Goal: Communication & Community: Answer question/provide support

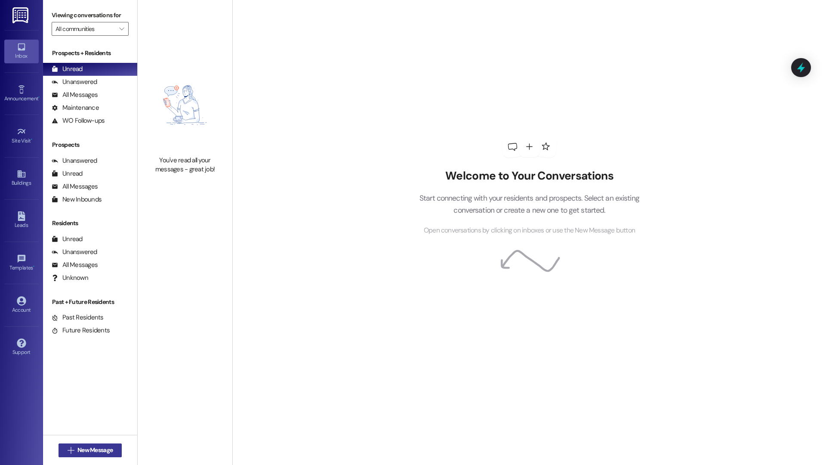
click at [68, 451] on icon "" at bounding box center [71, 450] width 6 height 7
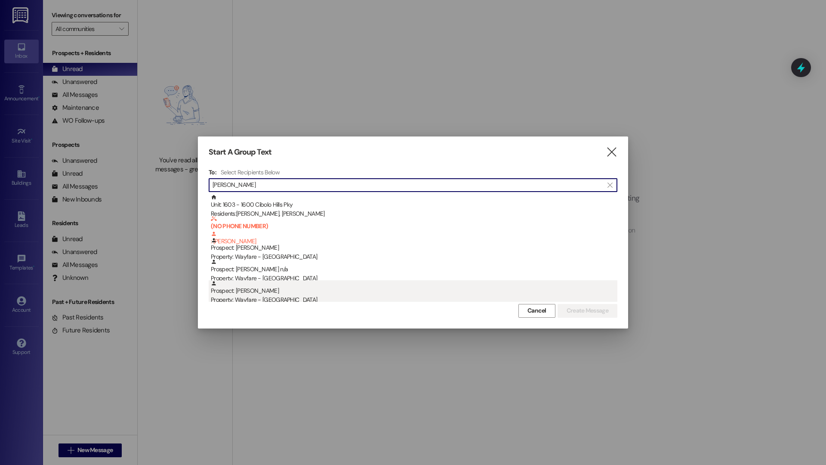
type input "rebecca"
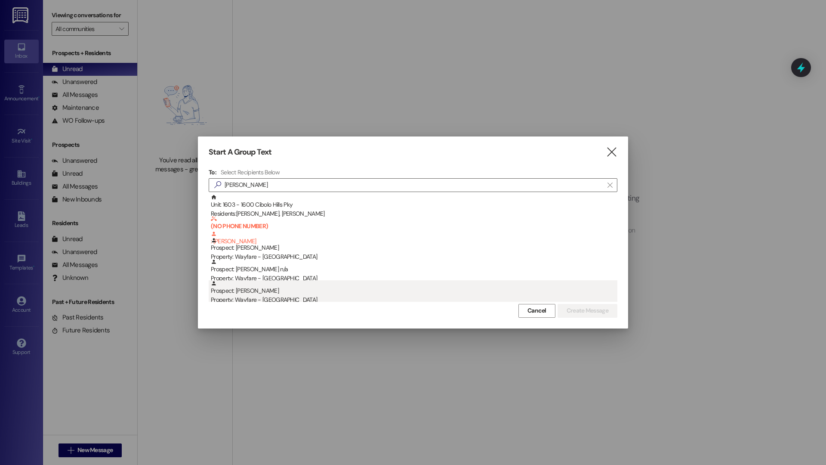
click at [314, 290] on div "Prospect: Rebecca Kirk Hull Property: Wayfare - Cibolo Hills" at bounding box center [414, 292] width 407 height 25
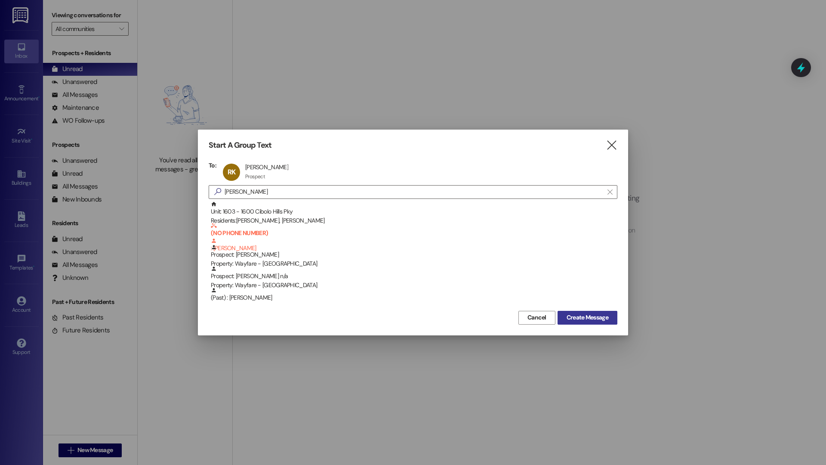
click at [605, 320] on span "Create Message" at bounding box center [588, 317] width 42 height 9
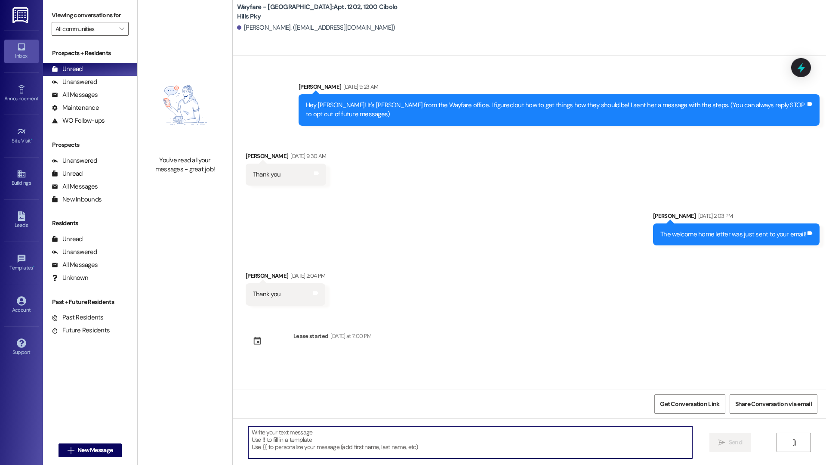
click at [308, 442] on textarea at bounding box center [470, 442] width 444 height 32
paste textarea "PetScreening <support@petscreening.com>"
drag, startPoint x: 282, startPoint y: 433, endPoint x: 204, endPoint y: 433, distance: 78.3
click at [204, 433] on div "You've read all your messages - great job! Wayfare - Cibolo Hills: Apt. 1202, 1…" at bounding box center [482, 232] width 689 height 465
click at [327, 431] on textarea "support@petscreening.com>" at bounding box center [470, 442] width 444 height 32
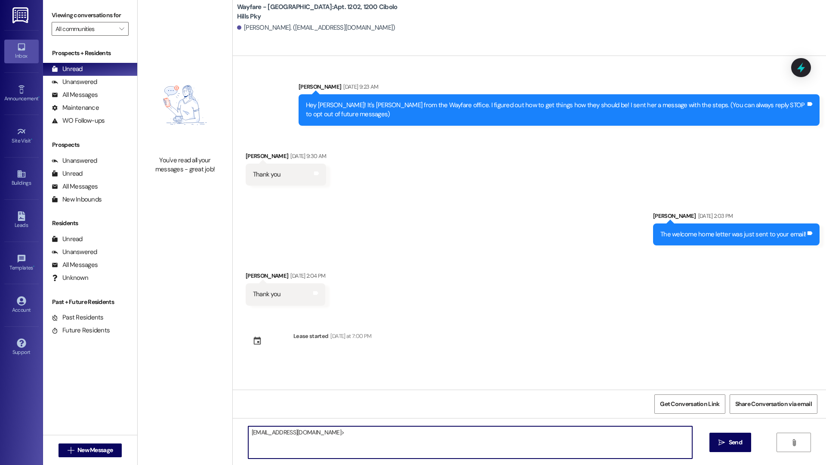
type textarea "support@petscreening.com"
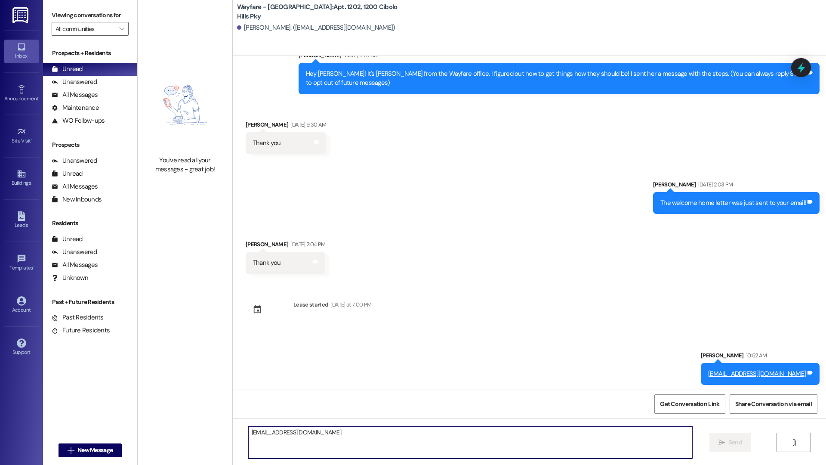
scroll to position [34, 0]
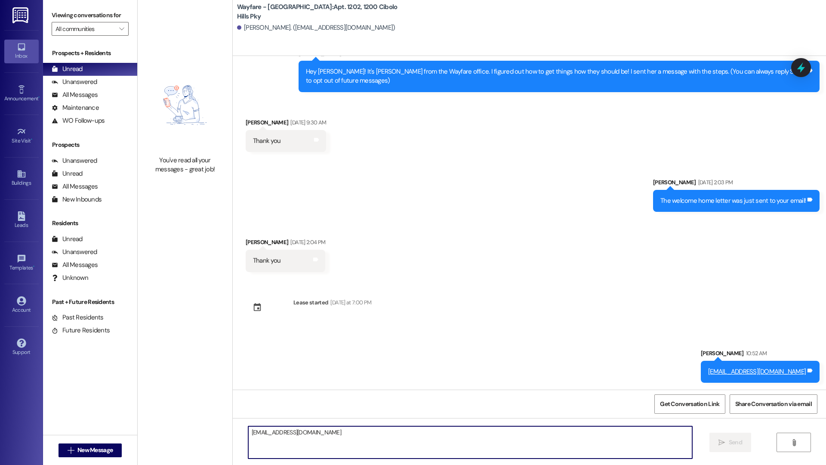
click at [451, 171] on div "Sent via SMS Jordan Arnold Sep 12, 2025 at 2:03 PM The welcome home letter was …" at bounding box center [529, 188] width 593 height 60
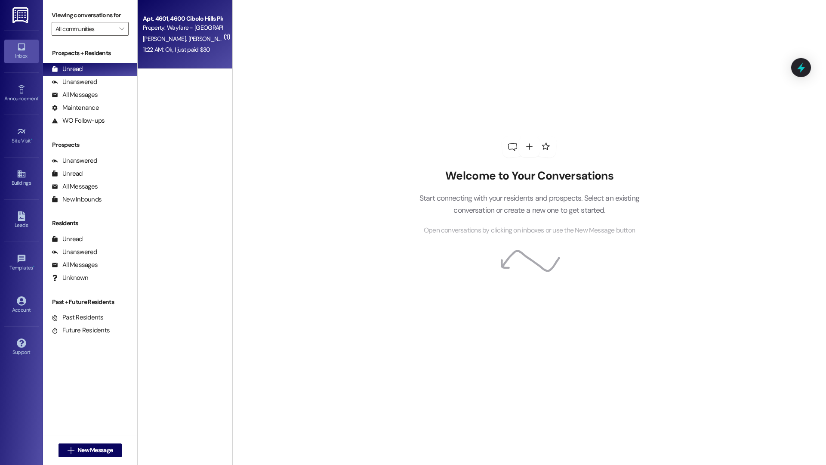
click at [186, 49] on div "11:22 AM: Ok, I just paid $30 11:22 AM: Ok, I just paid $30" at bounding box center [177, 50] width 68 height 8
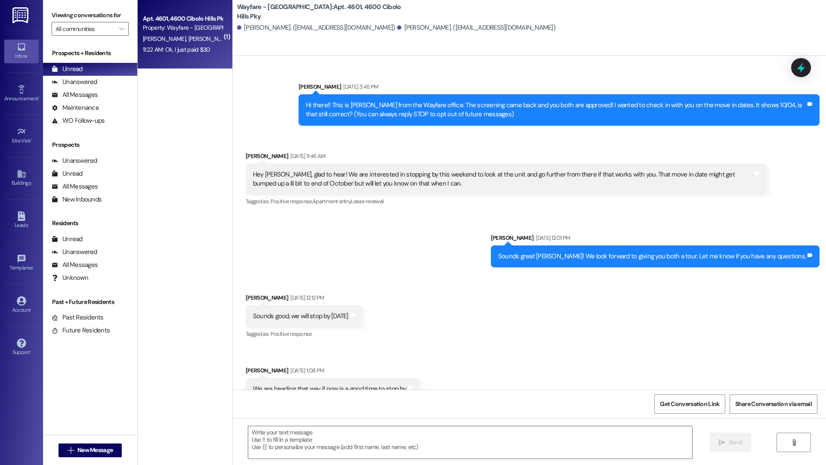
scroll to position [15800, 0]
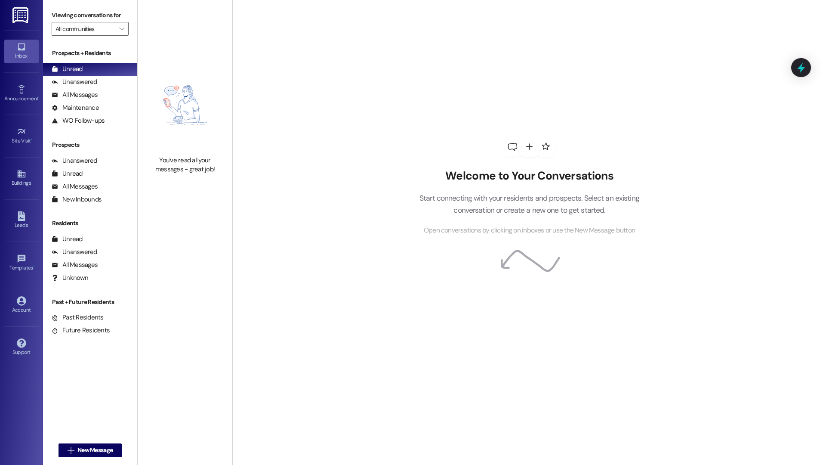
click at [645, 128] on div "Welcome to Your Conversations Start connecting with your residents and prospect…" at bounding box center [529, 186] width 258 height 372
click at [87, 454] on span "New Message" at bounding box center [94, 449] width 35 height 9
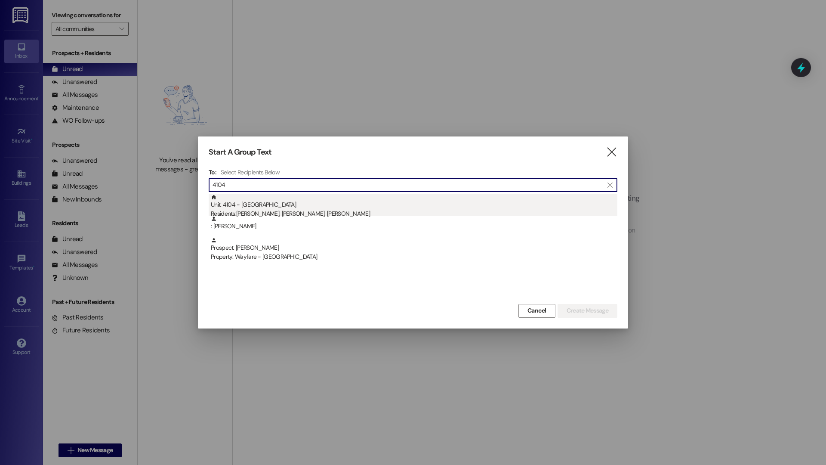
type input "4104"
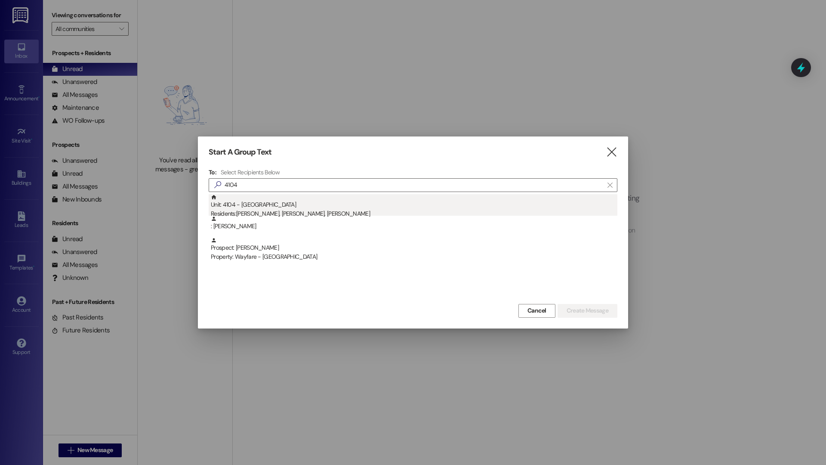
click at [424, 205] on div "Unit: 4104 - 4100 Cibolo Hills Pky Residents: Marvin Farver, Verna Farver, Thom…" at bounding box center [414, 206] width 407 height 25
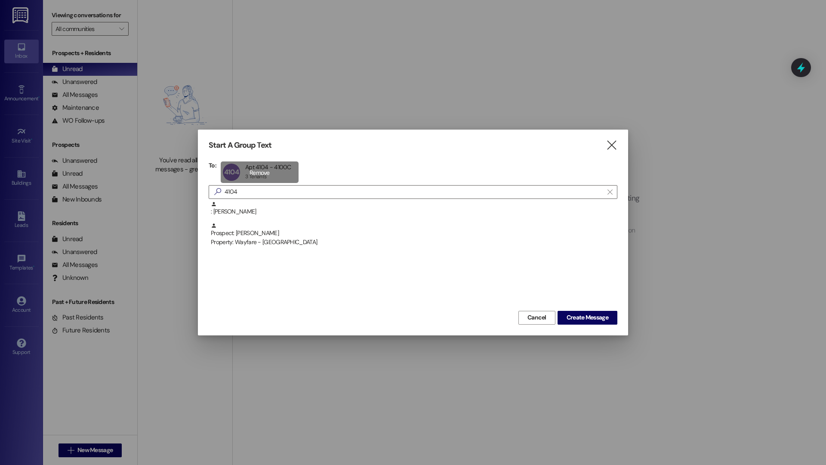
click at [256, 170] on div "4104 Apt 4104 - 4100C Apt 4104 - 4100C 3 Tenants 3 Tenants click to remove" at bounding box center [260, 172] width 78 height 22
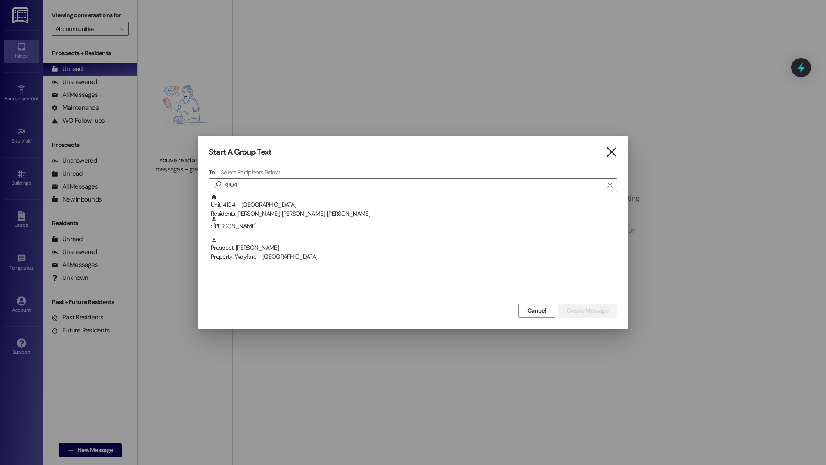
click at [615, 149] on icon "" at bounding box center [612, 152] width 12 height 9
